Goal: Information Seeking & Learning: Understand process/instructions

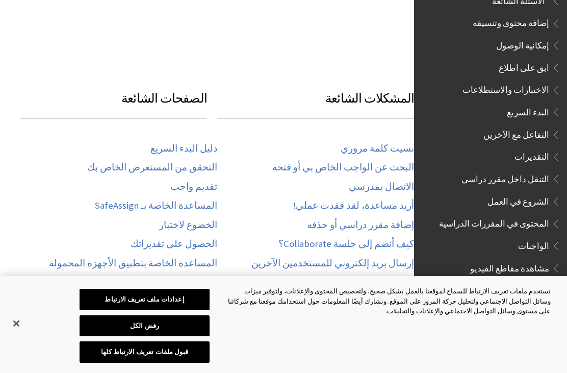
scroll to position [1001, 0]
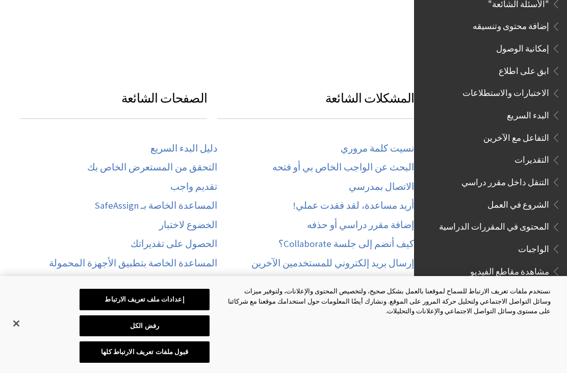
click at [548, 196] on span "الشروع في العمل" at bounding box center [519, 203] width 62 height 14
click at [549, 173] on span "Book outline for Blackboard Learn Help" at bounding box center [554, 179] width 11 height 13
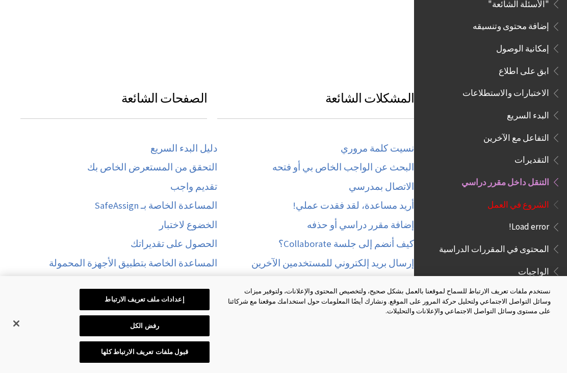
click at [548, 173] on span "التنقل داخل مقرر دراسي" at bounding box center [506, 180] width 88 height 14
click at [545, 240] on span "المحتوى في المقررات الدراسية" at bounding box center [494, 247] width 110 height 14
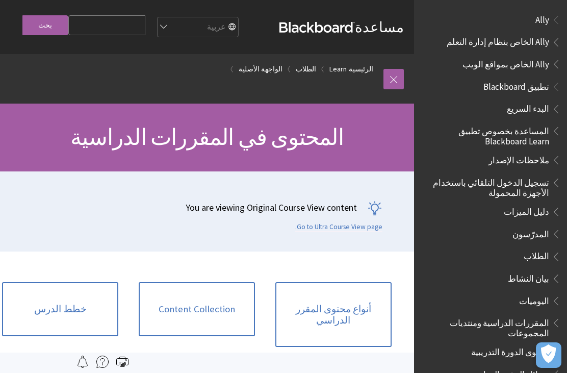
scroll to position [1135, 0]
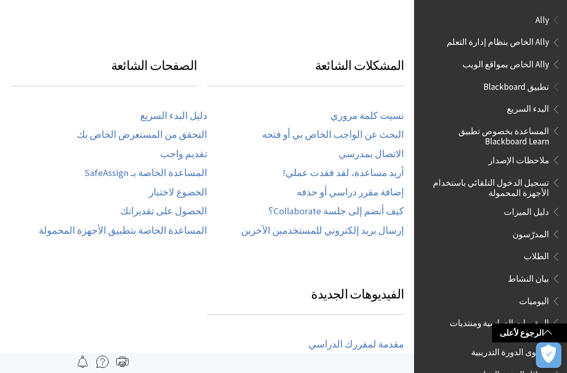
scroll to position [938, 0]
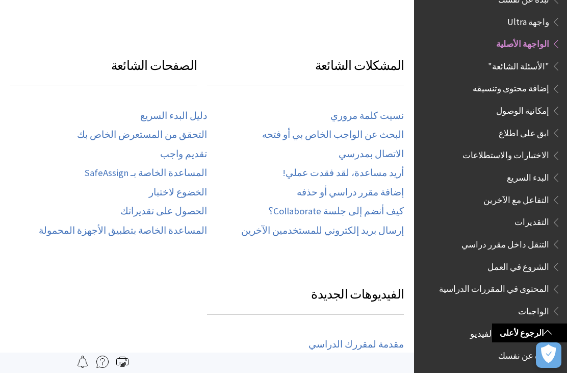
click at [545, 280] on span "المحتوى في المقررات الدراسية" at bounding box center [494, 287] width 110 height 14
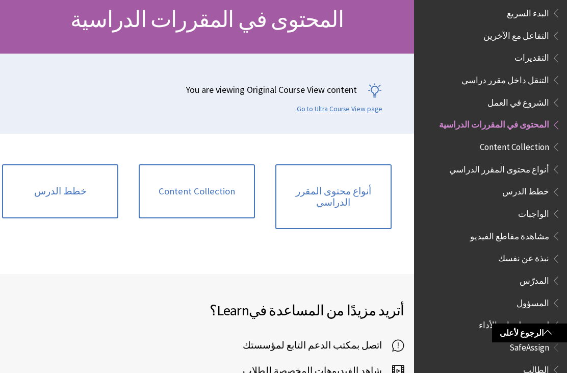
scroll to position [107, 0]
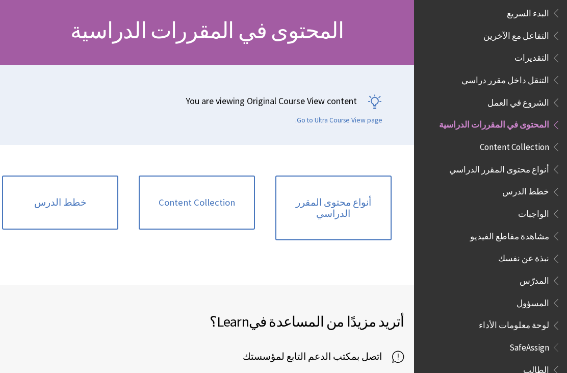
click at [231, 189] on link "Content Collection" at bounding box center [197, 202] width 116 height 54
